Goal: Information Seeking & Learning: Learn about a topic

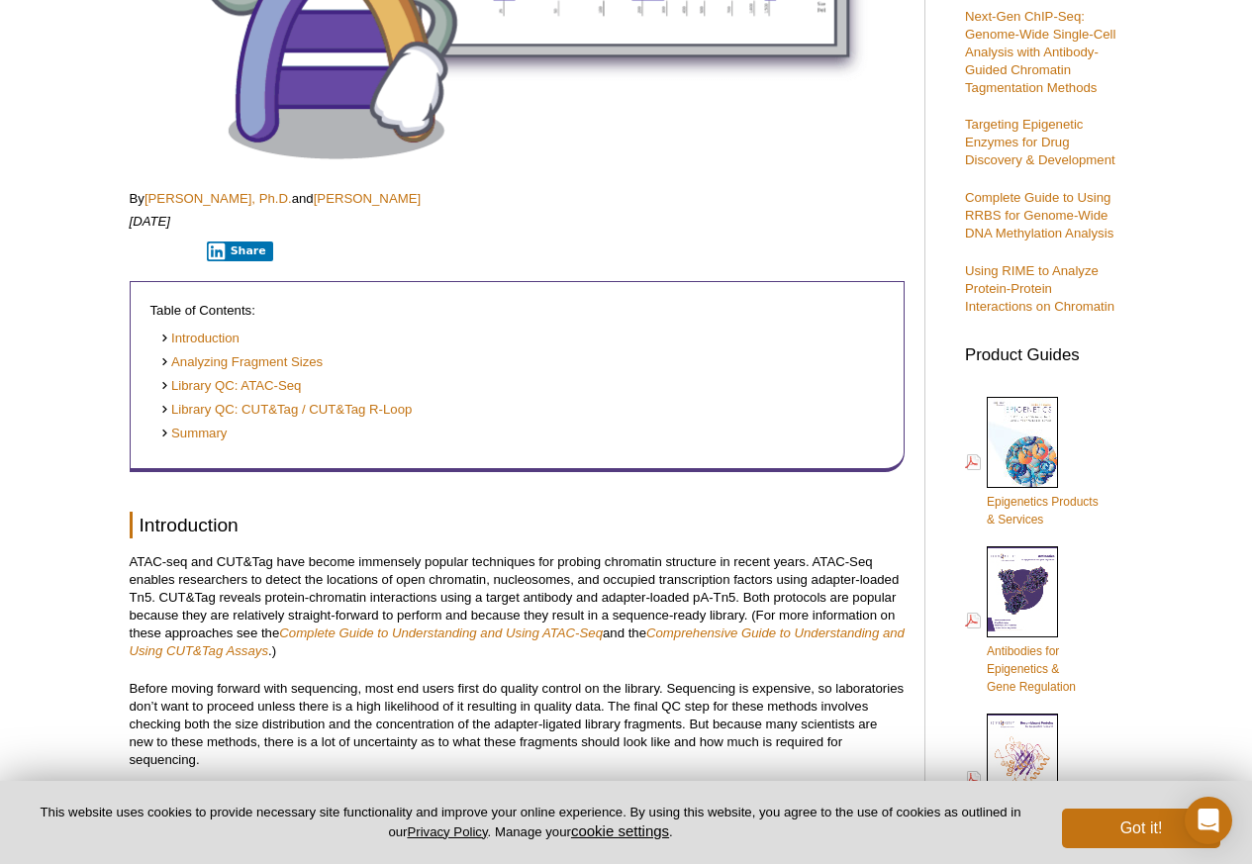
scroll to position [713, 0]
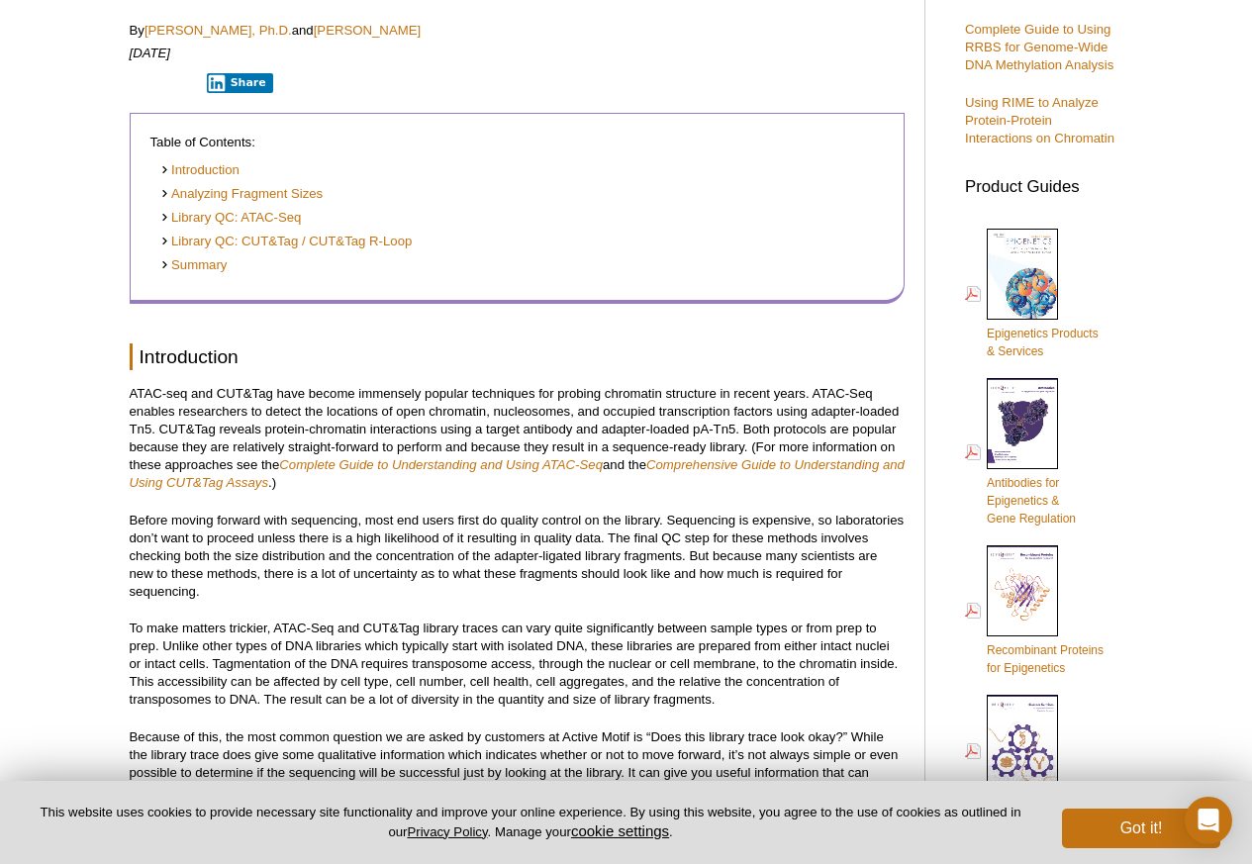
click at [231, 275] on li "Summary" at bounding box center [512, 265] width 705 height 19
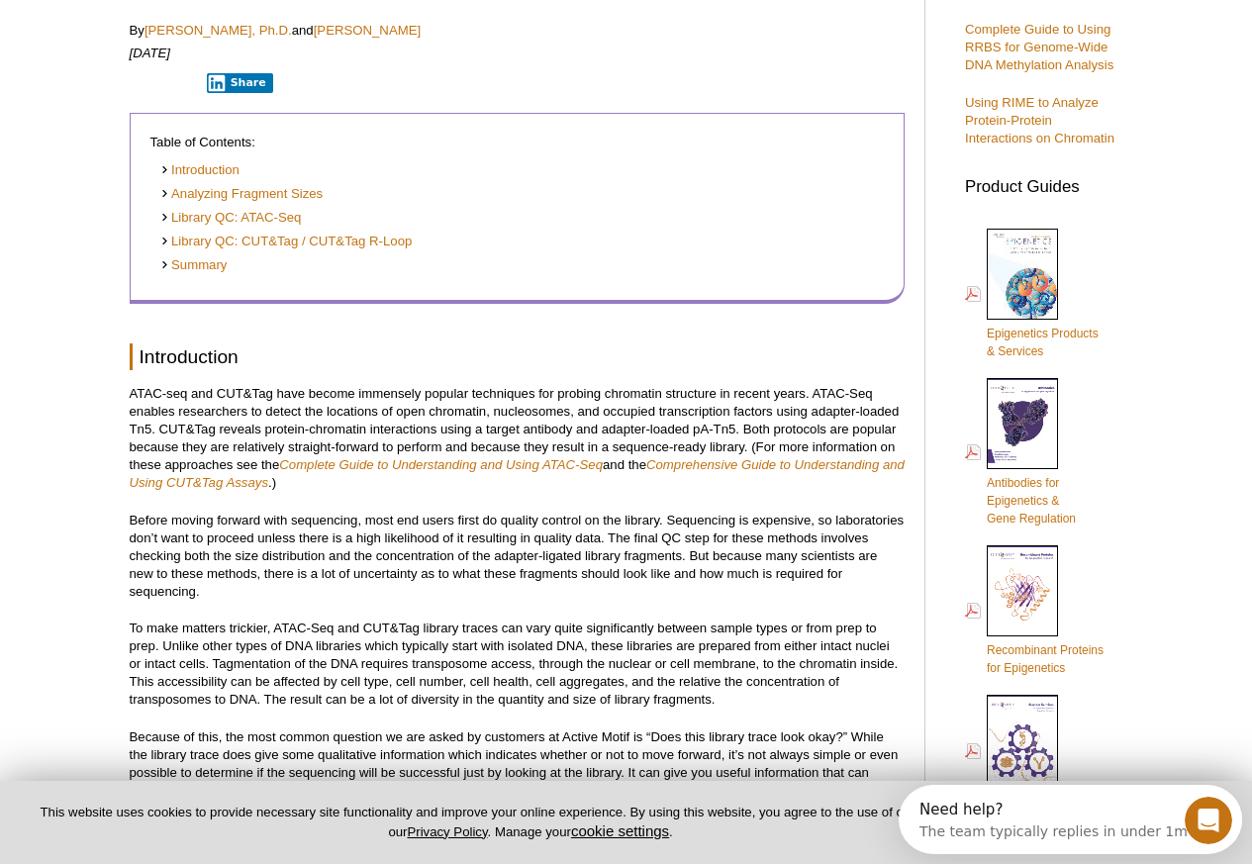
scroll to position [0, 0]
click at [228, 221] on link "Library QC: ATAC-Seq" at bounding box center [231, 218] width 142 height 19
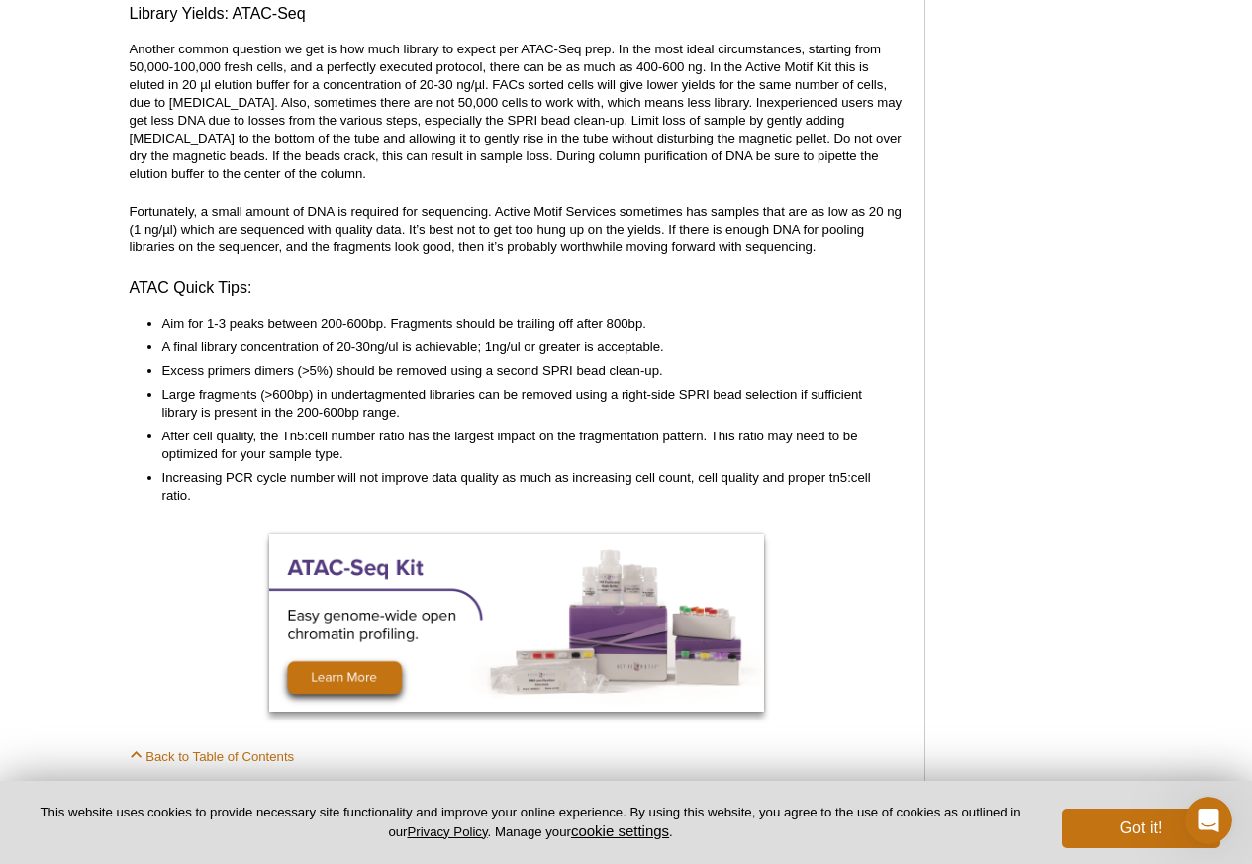
scroll to position [4719, 0]
